Goal: Subscribe to service/newsletter

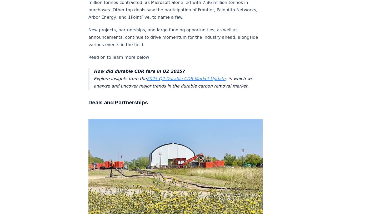
scroll to position [196, 0]
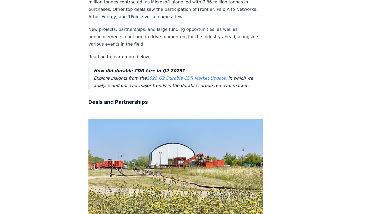
click at [179, 75] on link "2025 Q2 Durable CDR Market Update" at bounding box center [185, 77] width 79 height 5
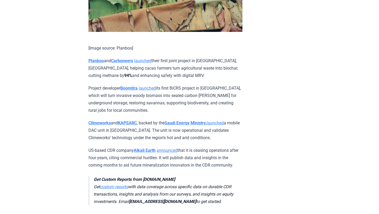
scroll to position [952, 0]
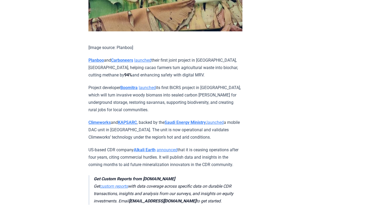
click at [144, 63] on link "launched" at bounding box center [142, 60] width 17 height 5
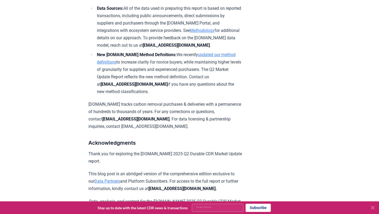
scroll to position [3359, 0]
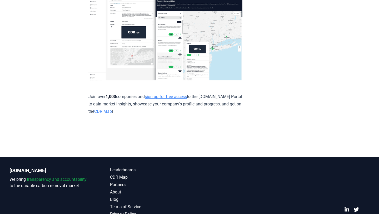
scroll to position [3384, 0]
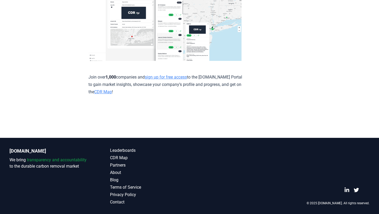
click at [178, 79] on link "sign up for free access" at bounding box center [166, 76] width 42 height 5
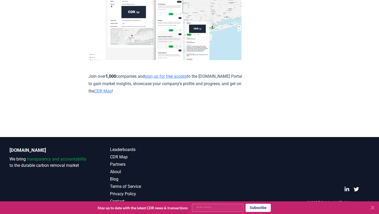
scroll to position [3710, 0]
click at [207, 208] on input "Your email" at bounding box center [218, 207] width 52 height 8
type input "**********"
click at [262, 210] on button "Subscribe" at bounding box center [257, 207] width 25 height 8
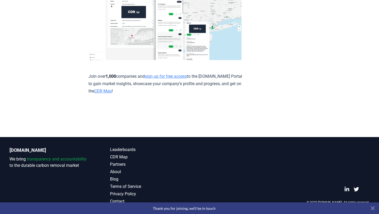
click at [372, 208] on icon at bounding box center [372, 208] width 6 height 6
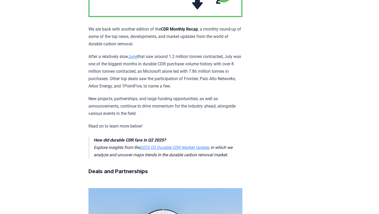
scroll to position [0, 0]
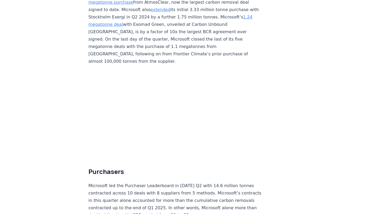
scroll to position [2242, 0]
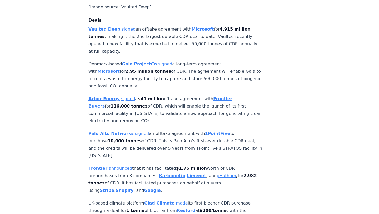
scroll to position [431, 0]
